Goal: Information Seeking & Learning: Learn about a topic

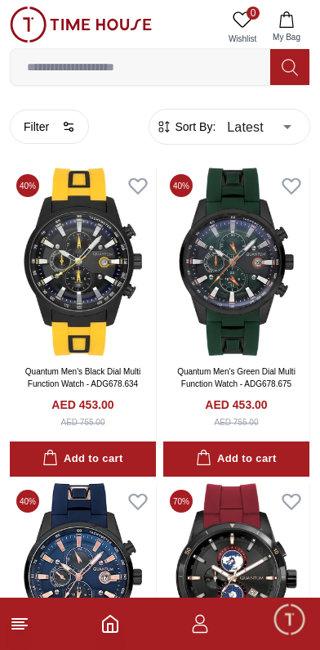
scroll to position [12160, 0]
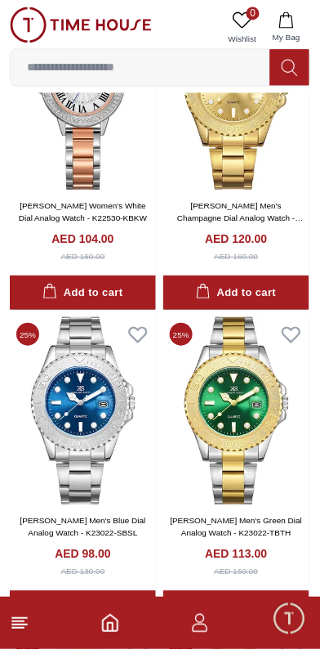
click at [293, 629] on span "Minimize live chat window" at bounding box center [289, 618] width 47 height 47
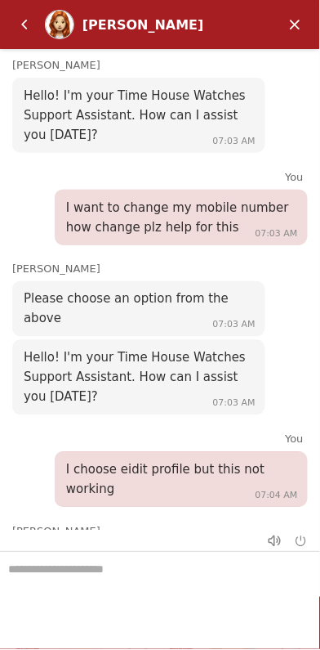
scroll to position [3179, 0]
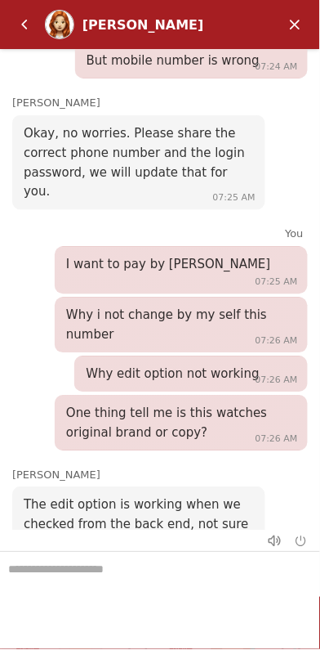
scroll to position [12157, 0]
click at [298, 24] on em "Minimize" at bounding box center [296, 24] width 33 height 33
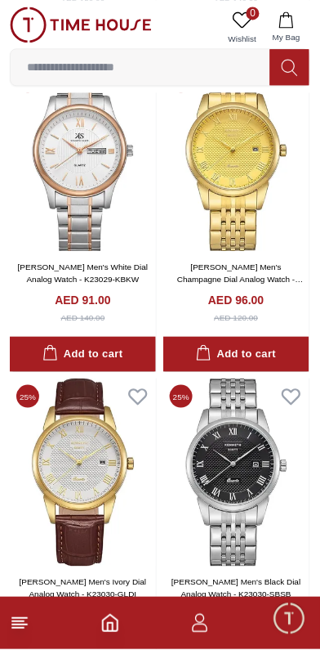
scroll to position [15265, 0]
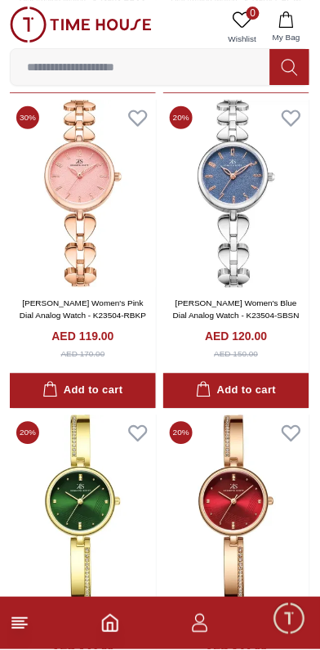
scroll to position [18370, 0]
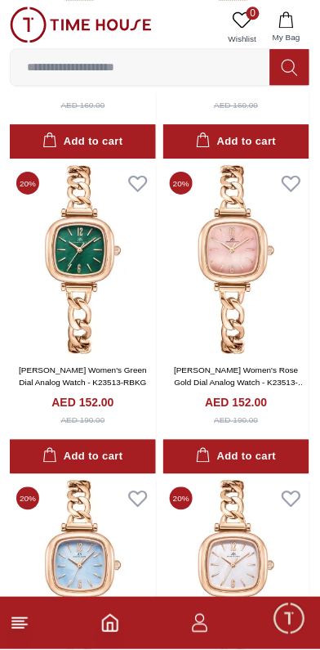
scroll to position [21476, 0]
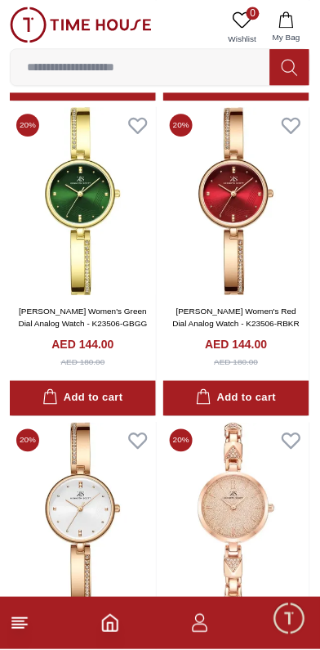
scroll to position [15262, 0]
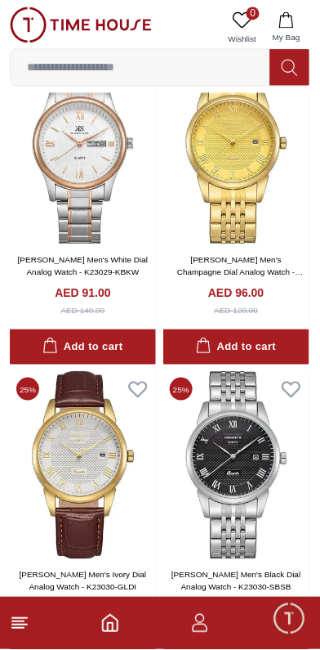
scroll to position [9051, 0]
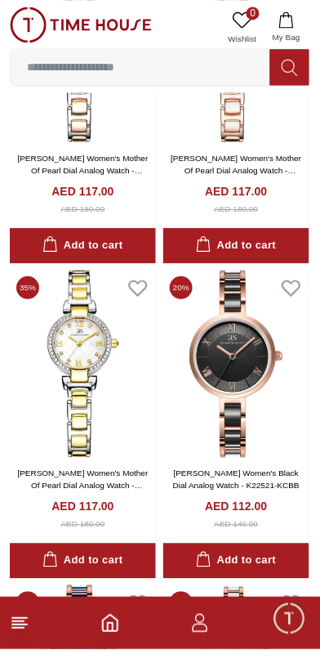
scroll to position [5946, 0]
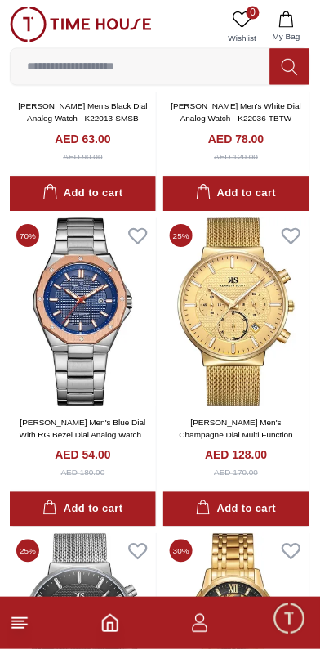
scroll to position [2840, 0]
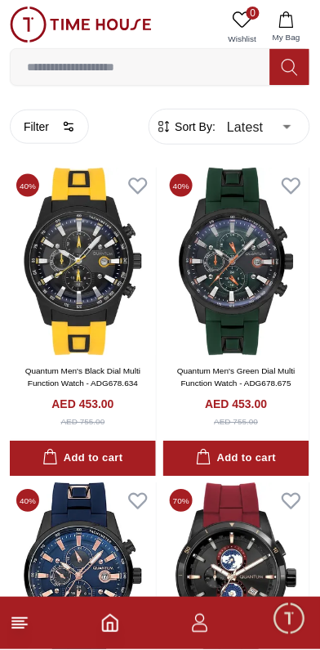
click at [52, 123] on button "Filter" at bounding box center [49, 127] width 79 height 34
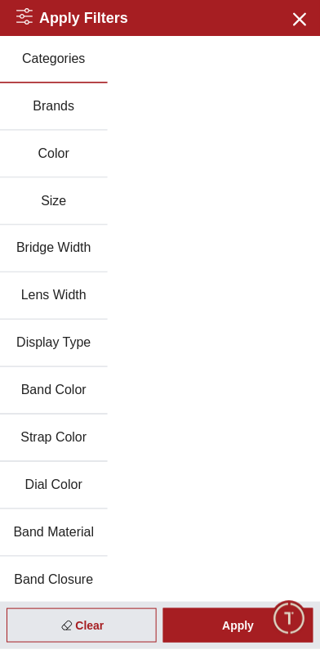
click at [309, 16] on icon "button" at bounding box center [299, 18] width 20 height 20
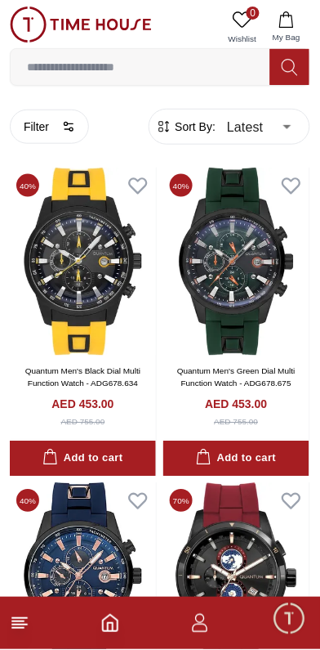
click at [291, 62] on icon at bounding box center [290, 67] width 16 height 19
type input "******"
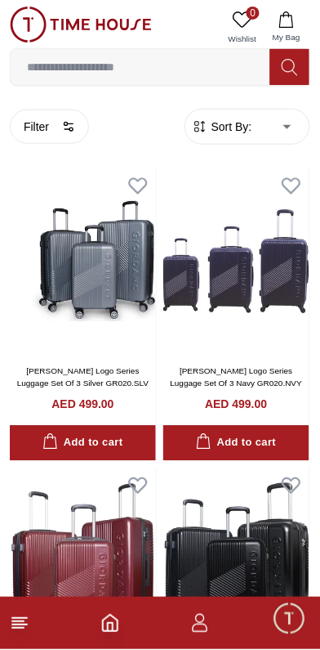
click at [197, 72] on input at bounding box center [141, 67] width 260 height 33
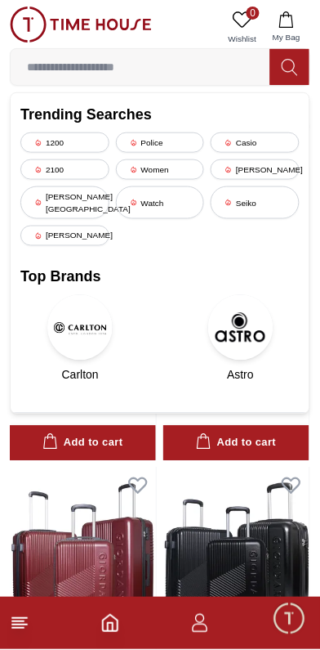
click at [69, 135] on div "1200" at bounding box center [64, 142] width 89 height 20
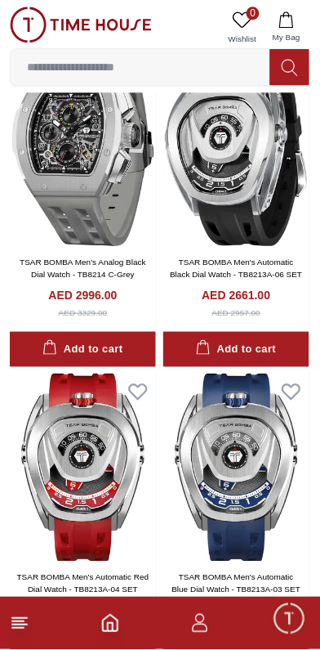
scroll to position [2727, 0]
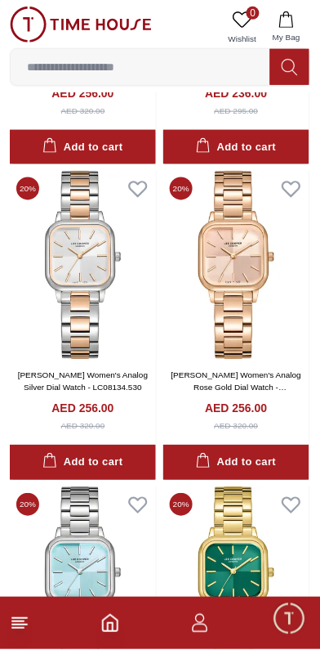
scroll to position [7117, 0]
